Goal: Register for event/course

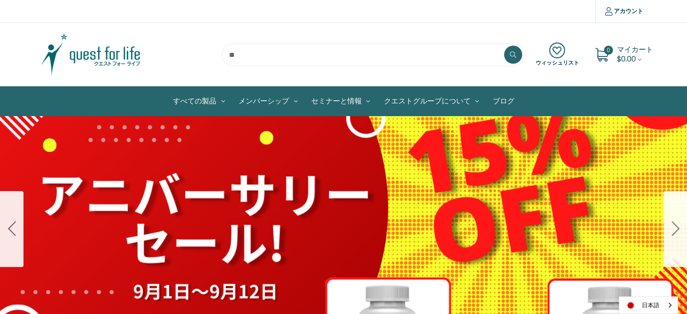
click at [687, 230] on button "Go to slide 2" at bounding box center [676, 229] width 24 height 76
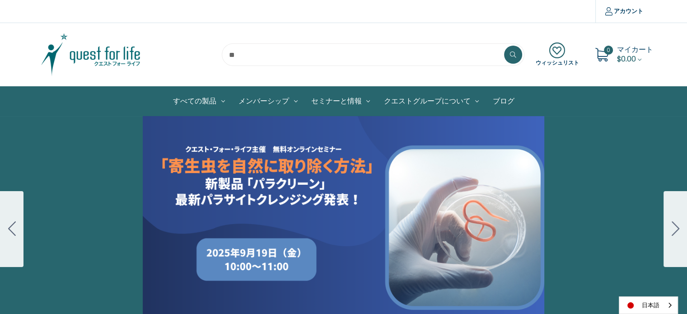
click at [407, 185] on div "Carousel Title Add a description for your carousel slide. You can use this to p…" at bounding box center [343, 229] width 687 height 226
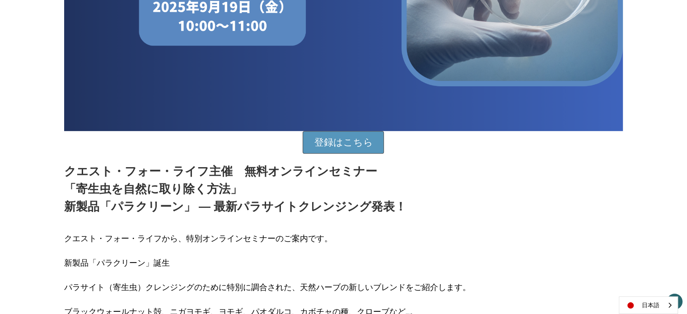
scroll to position [316, 0]
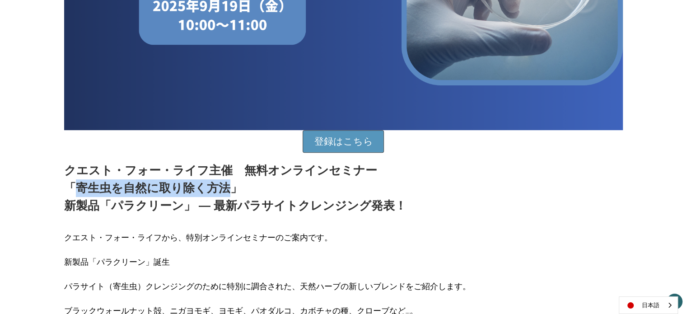
drag, startPoint x: 77, startPoint y: 186, endPoint x: 226, endPoint y: 187, distance: 148.7
click at [226, 187] on p "クエスト・フォー・ライフ主催　無料オンラインセミナー 「寄生虫を自然に取り除く方法」 新製品「パラクリーン」 ― 最新パラサイトクレンジング発表！" at bounding box center [235, 188] width 343 height 53
copy p "寄生虫を自然に取り除く方法"
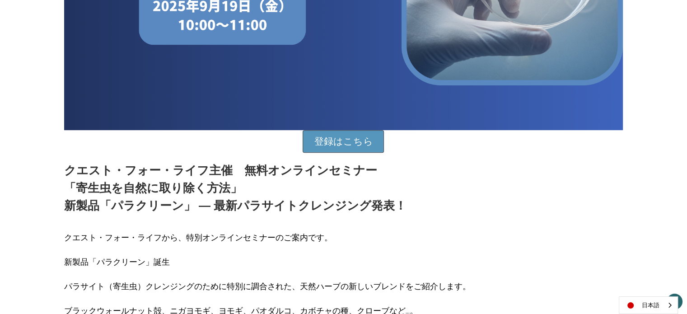
click at [97, 172] on p "クエスト・フォー・ライフ主催　無料オンラインセミナー 「寄生虫を自然に取り除く方法」 新製品「パラクリーン」 ― 最新パラサイトクレンジング発表！" at bounding box center [235, 188] width 343 height 53
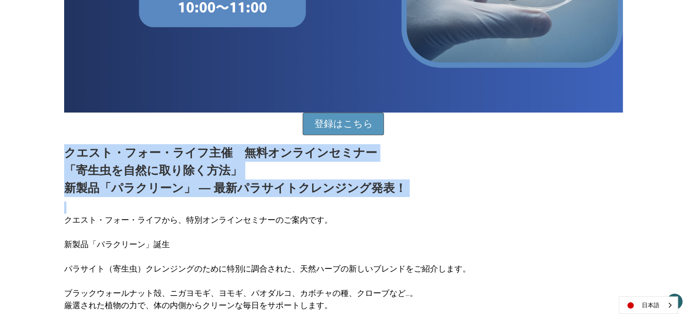
scroll to position [362, 0]
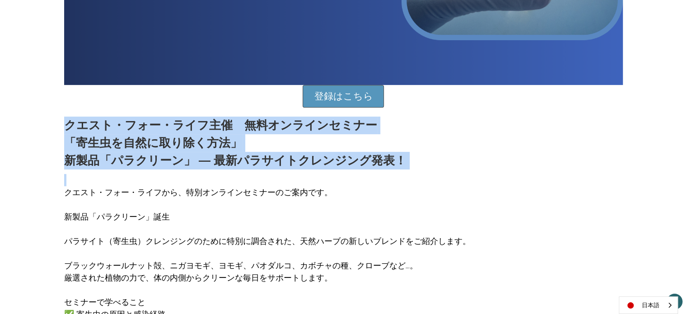
drag, startPoint x: 61, startPoint y: 183, endPoint x: 227, endPoint y: 211, distance: 167.8
click at [227, 211] on div "登録はこちら クエスト・フォー・ライフ主催　無料オンラインセミナー 「寄生虫を自然に取り除く方法」 新製品「パラクリーン」 ― 最新パラサイトクレンジング発表…" at bounding box center [343, 112] width 569 height 684
click at [227, 203] on p at bounding box center [267, 204] width 407 height 12
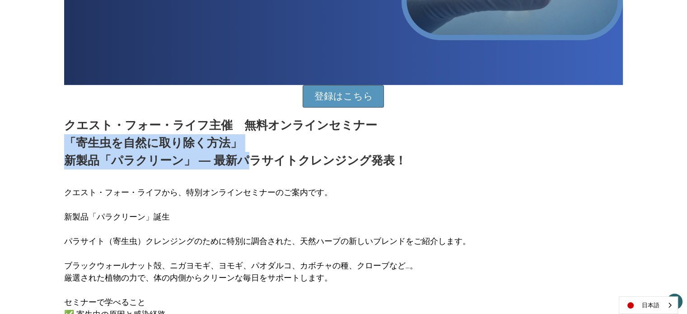
drag, startPoint x: 68, startPoint y: 141, endPoint x: 244, endPoint y: 165, distance: 177.5
click at [244, 165] on p "クエスト・フォー・ライフ主催　無料オンラインセミナー 「寄生虫を自然に取り除く方法」 新製品「パラクリーン」 ― 最新パラサイトクレンジング発表！" at bounding box center [235, 143] width 343 height 53
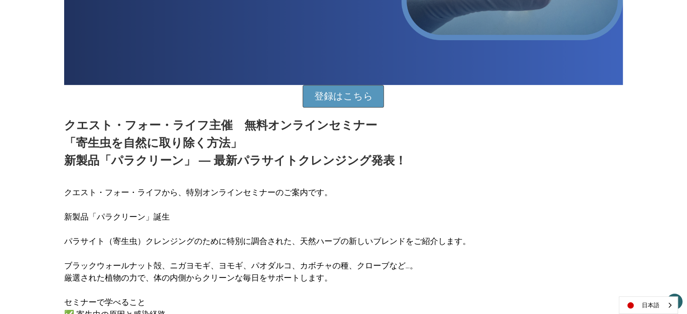
click at [244, 171] on div "クエスト・フォー・ライフから、特別オンラインセミナーのご案内です。 新製品「パラクリーン」誕生 パラサイト（寄生虫）クレンジングのために特別に調合された、天然…" at bounding box center [343, 311] width 559 height 285
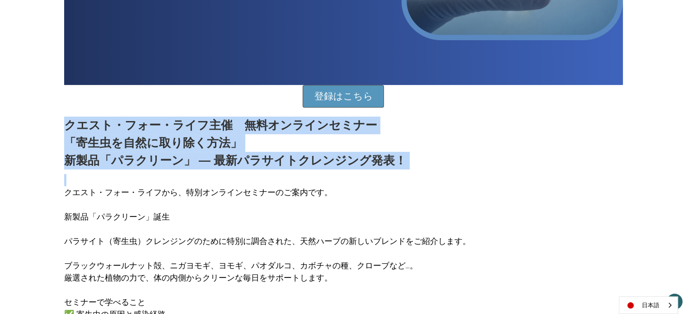
drag, startPoint x: 63, startPoint y: 157, endPoint x: 263, endPoint y: 175, distance: 200.6
click at [263, 175] on div "登録はこちら クエスト・フォー・ライフ主催　無料オンラインセミナー 「寄生虫を自然に取り除く方法」 新製品「パラクリーン」 ― 最新パラサイトクレンジング発表…" at bounding box center [343, 112] width 569 height 684
click at [263, 175] on p at bounding box center [267, 180] width 407 height 12
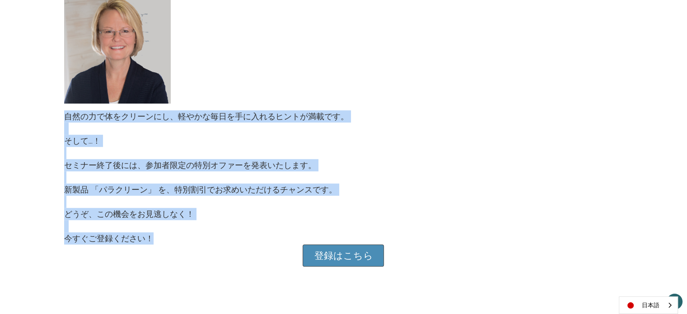
scroll to position [859, 0]
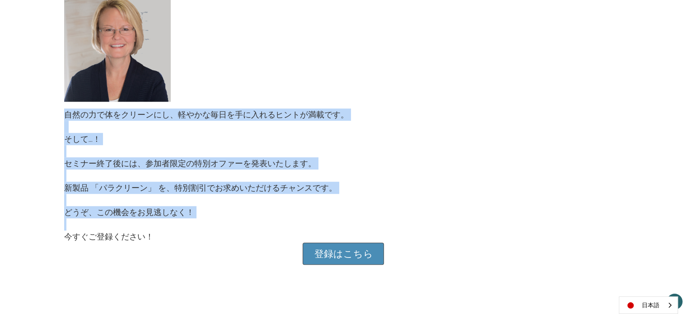
drag, startPoint x: 67, startPoint y: 189, endPoint x: 343, endPoint y: 229, distance: 279.0
copy div "クエスト・フォー・ライフから、特別オンラインセミナーのご案内です。 新製品「パラクリーン」誕生 パラサイト（寄生虫）クレンジングのために特別に調合された、天然…"
